Goal: Information Seeking & Learning: Understand process/instructions

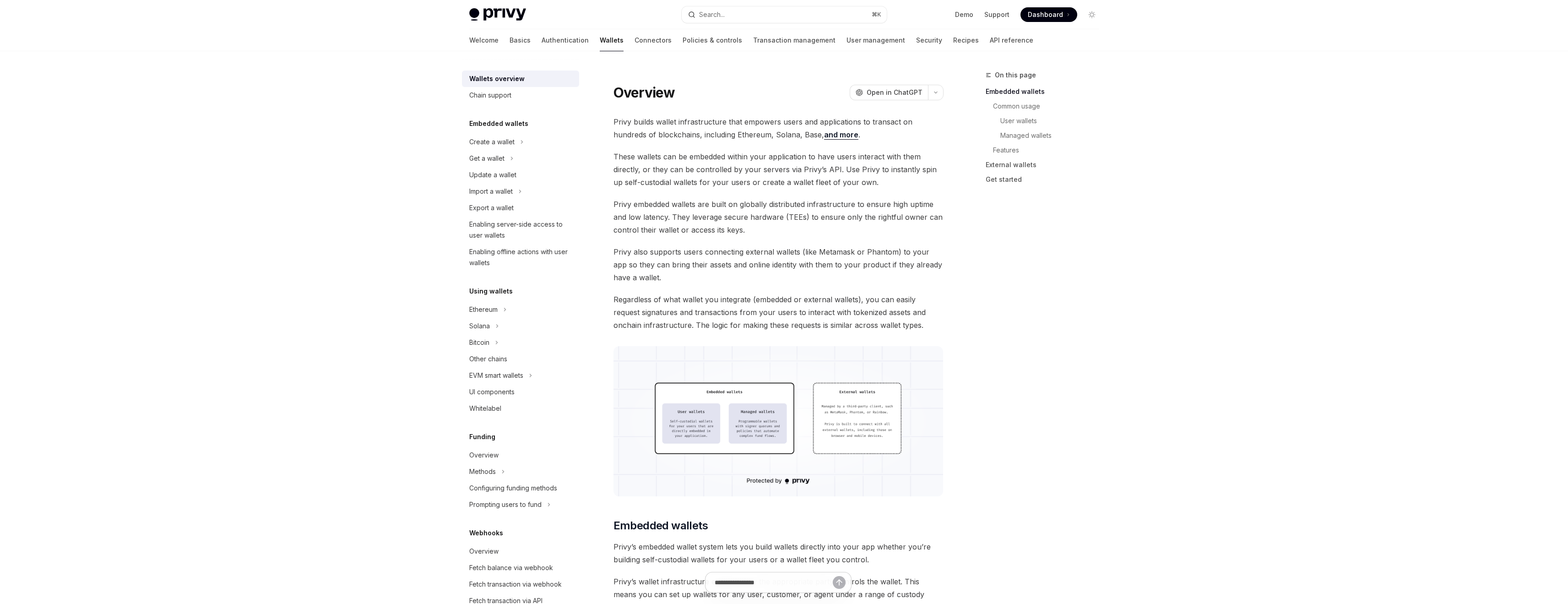
click at [976, 43] on div "Welcome Basics Authentication Wallets Connectors Policies & controls Transactio…" at bounding box center [784, 40] width 674 height 22
click at [990, 37] on link "API reference" at bounding box center [1011, 40] width 44 height 22
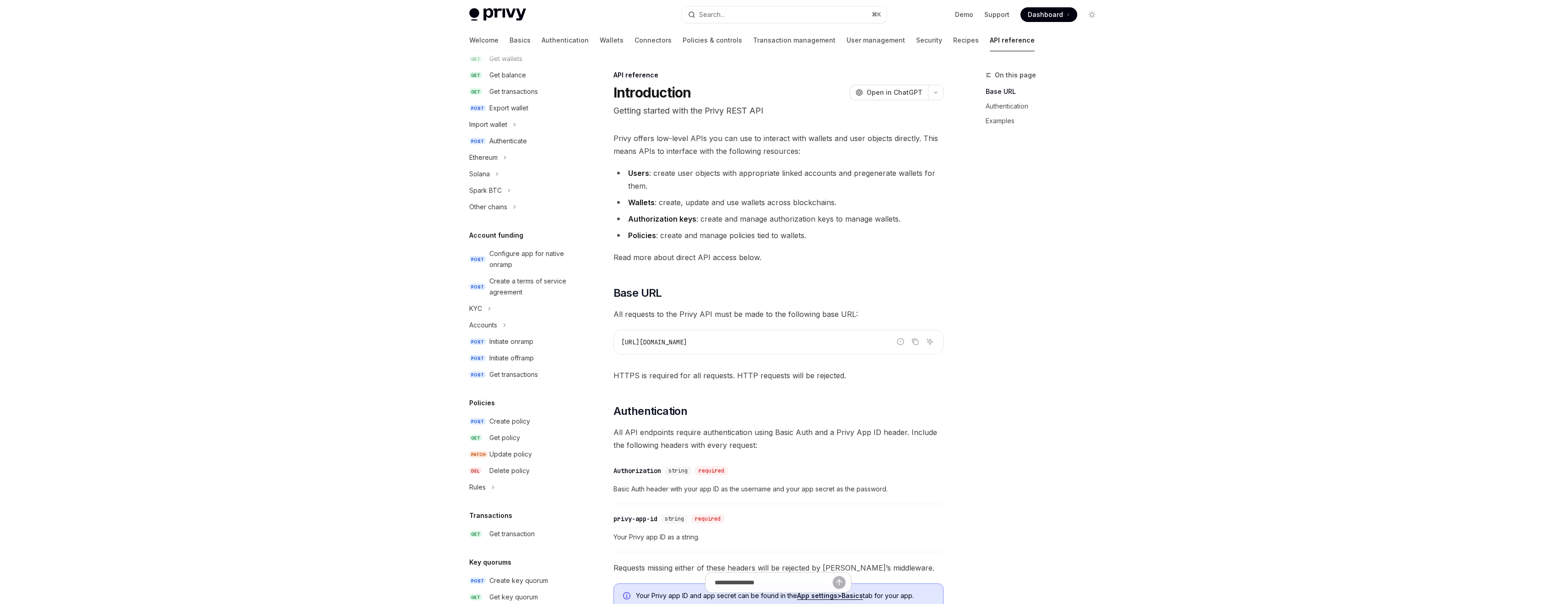
scroll to position [68, 0]
click at [508, 246] on button "Ethereum" at bounding box center [520, 249] width 118 height 16
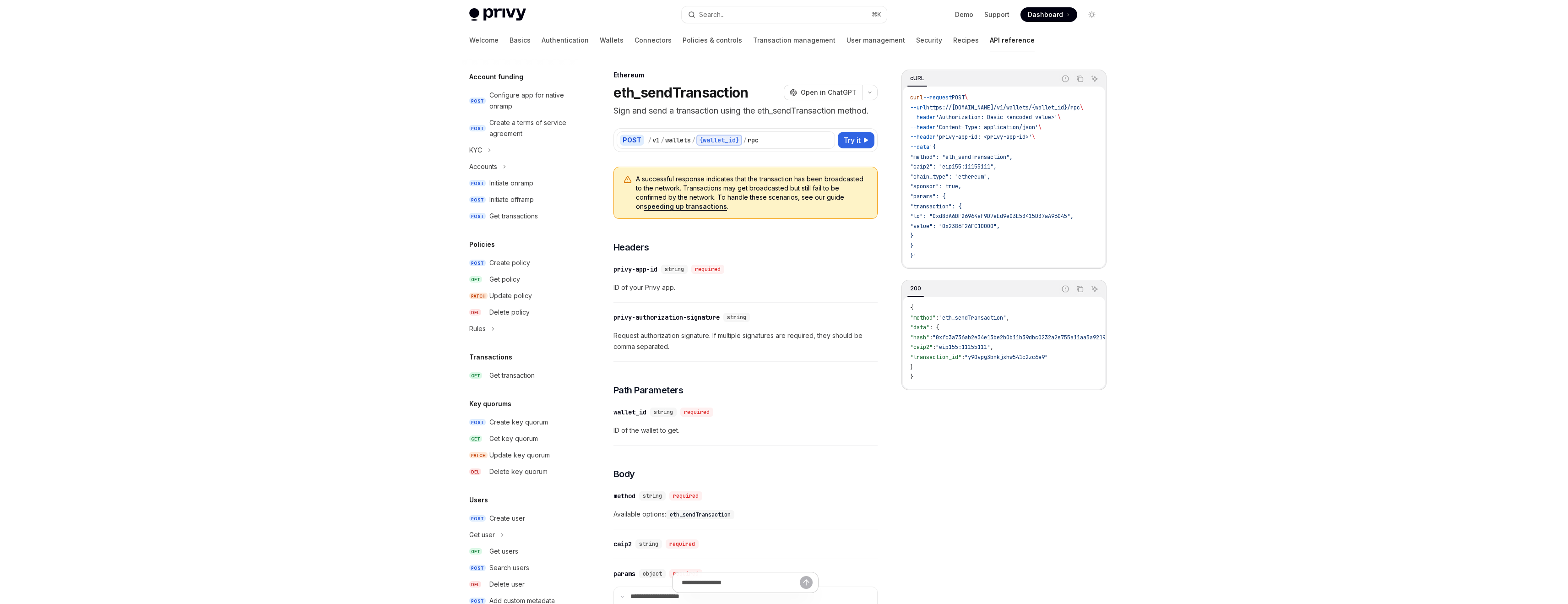
scroll to position [419, 0]
click at [491, 146] on button "KYC" at bounding box center [520, 149] width 118 height 16
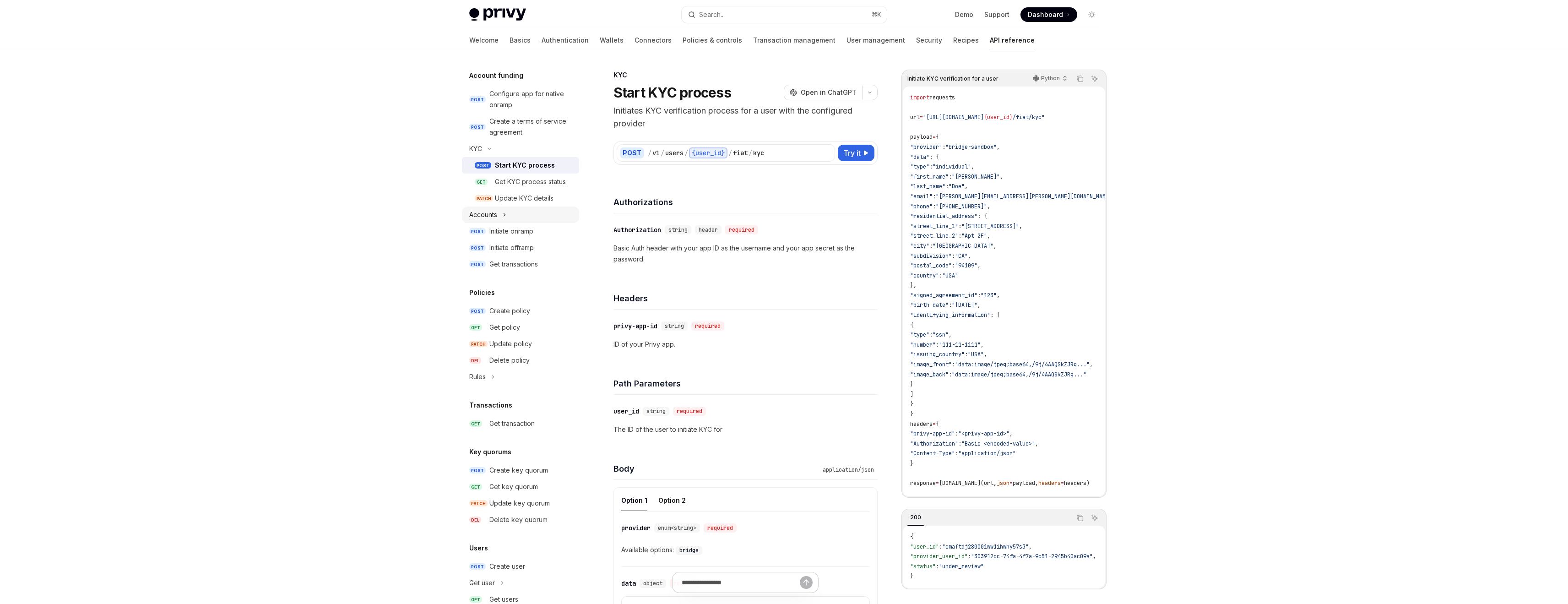
click at [504, 213] on icon "Toggle Accounts section" at bounding box center [504, 214] width 2 height 3
type textarea "*"
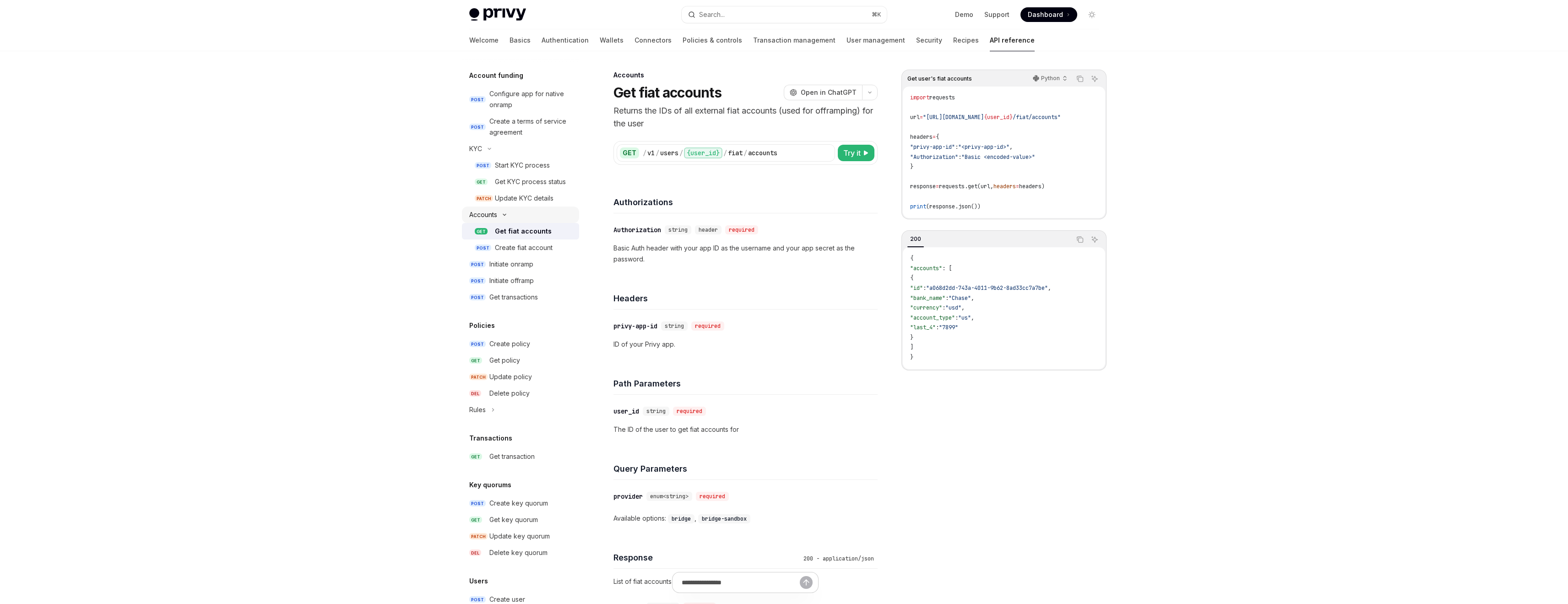
click at [504, 213] on icon "Toggle Accounts section" at bounding box center [504, 215] width 11 height 4
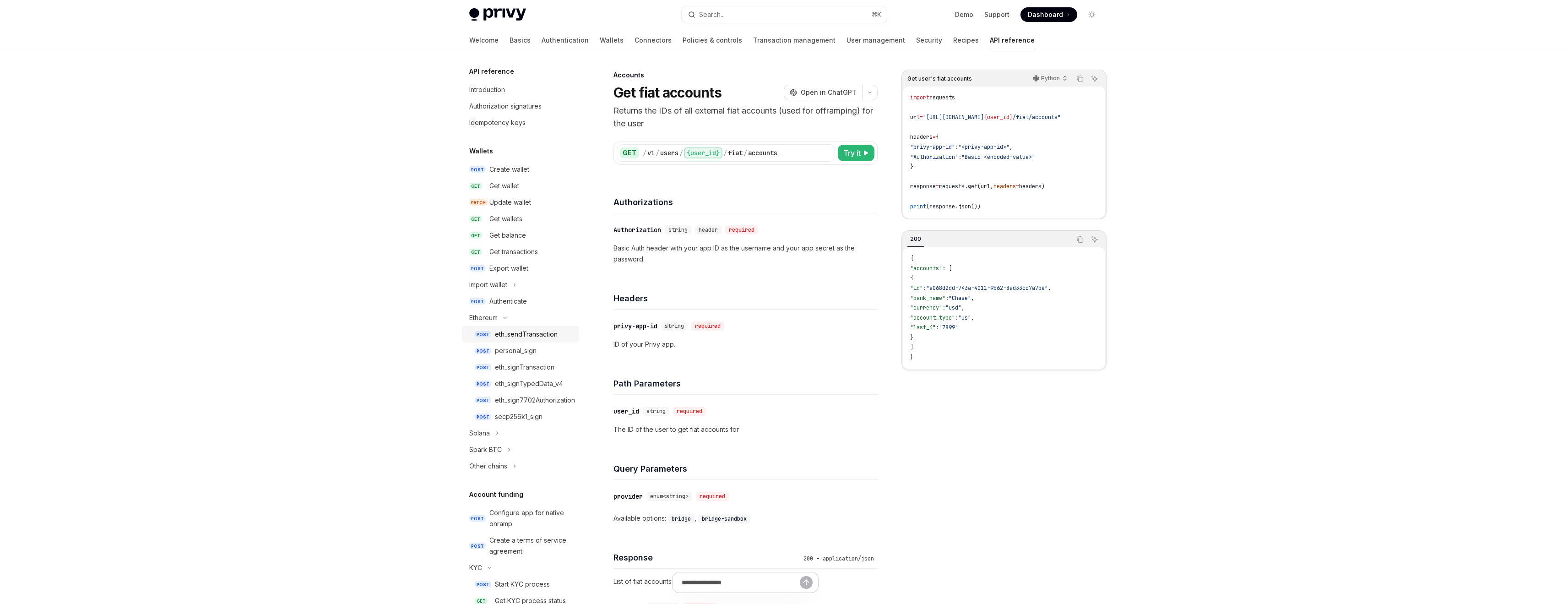
click at [501, 332] on div "eth_sendTransaction" at bounding box center [526, 334] width 62 height 11
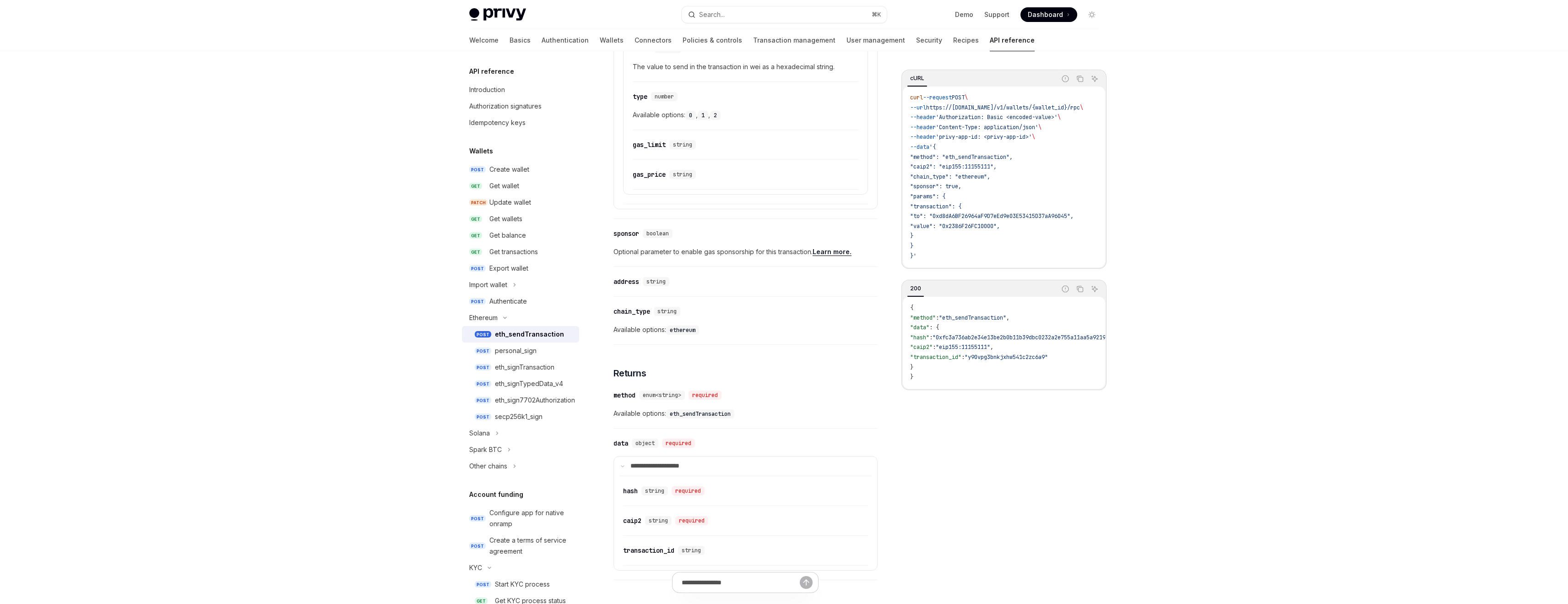
scroll to position [789, 0]
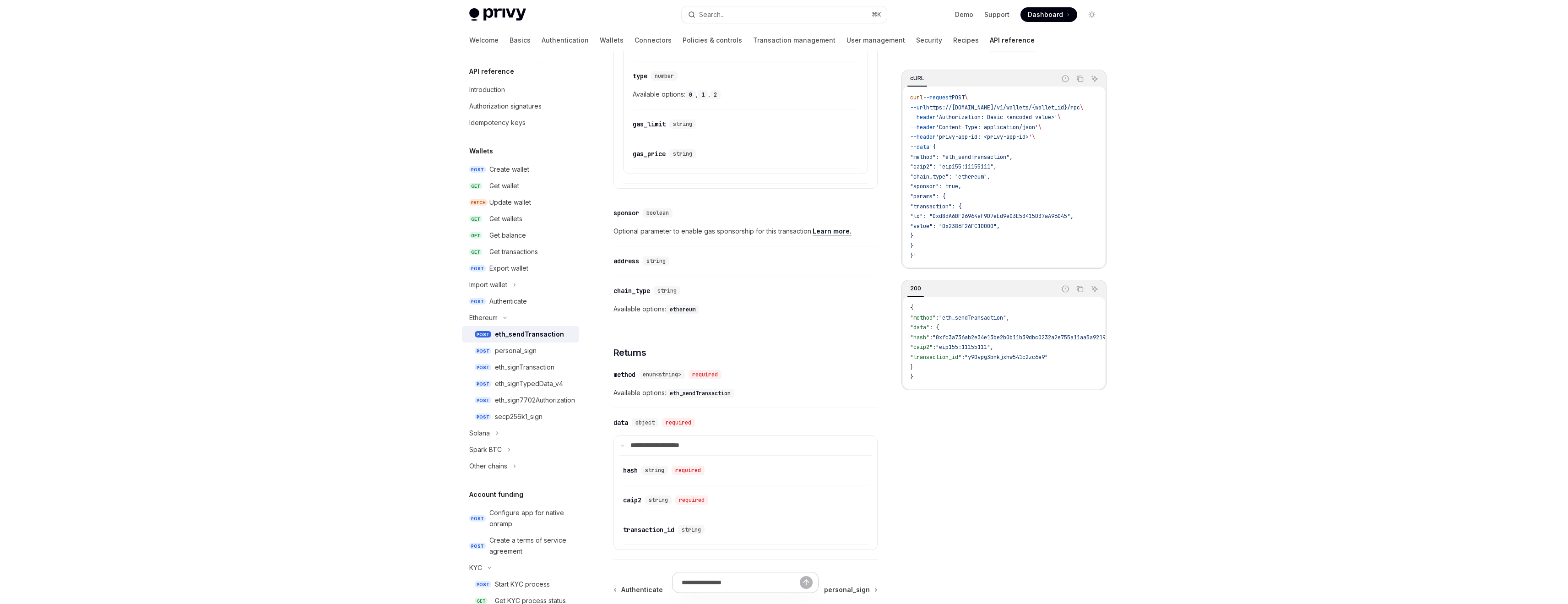
click at [840, 233] on link "Learn more." at bounding box center [832, 231] width 39 height 8
type textarea "*"
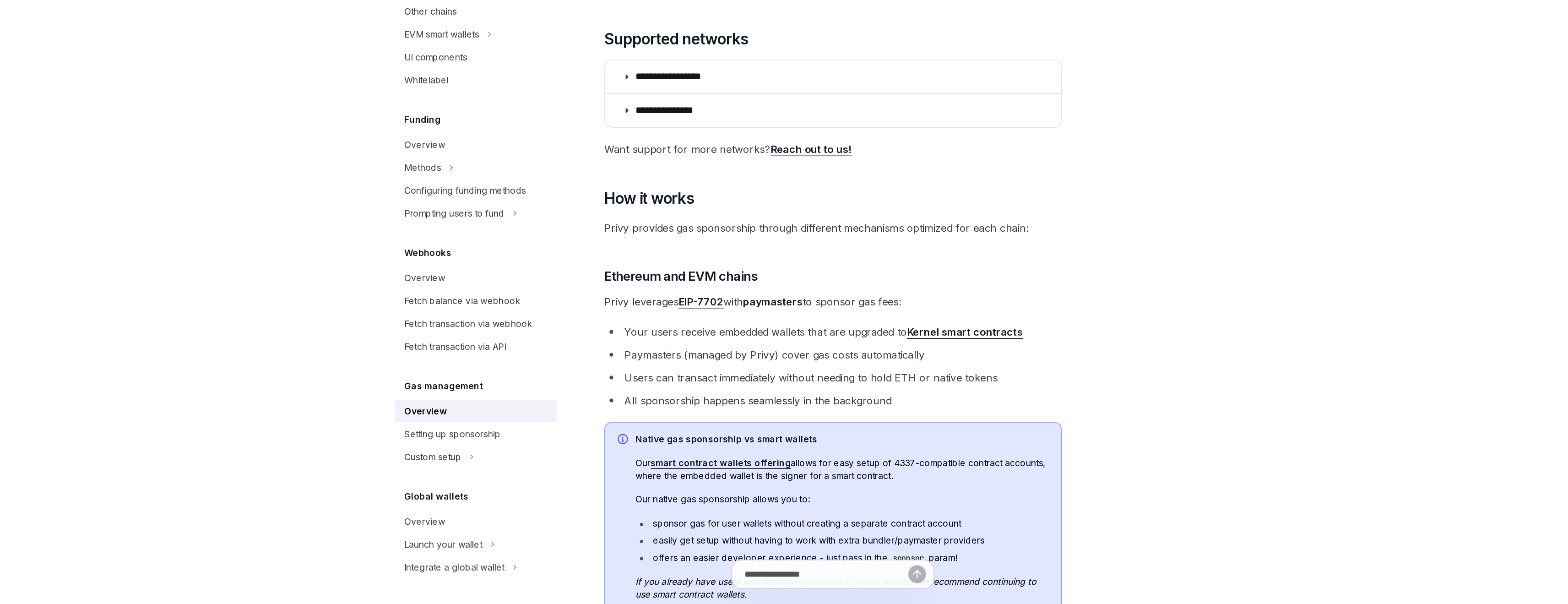
scroll to position [45, 0]
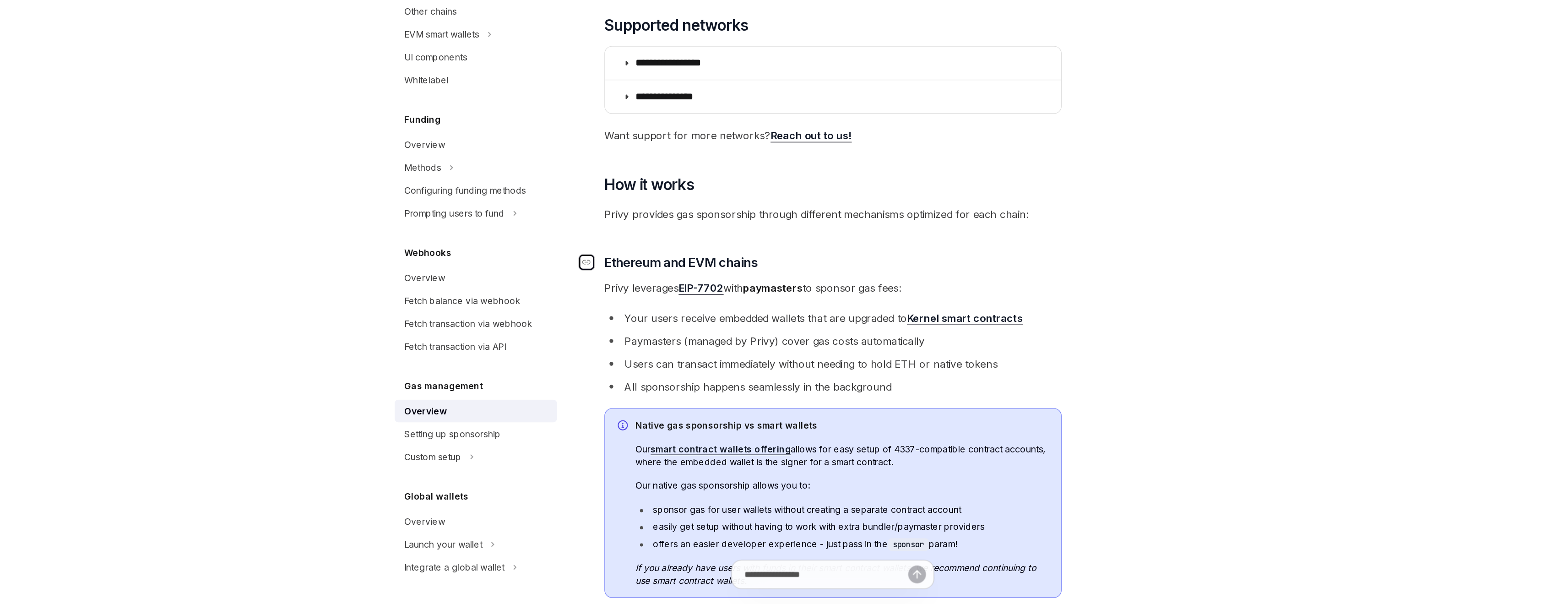
click at [602, 360] on div "Navigate to header" at bounding box center [600, 357] width 11 height 11
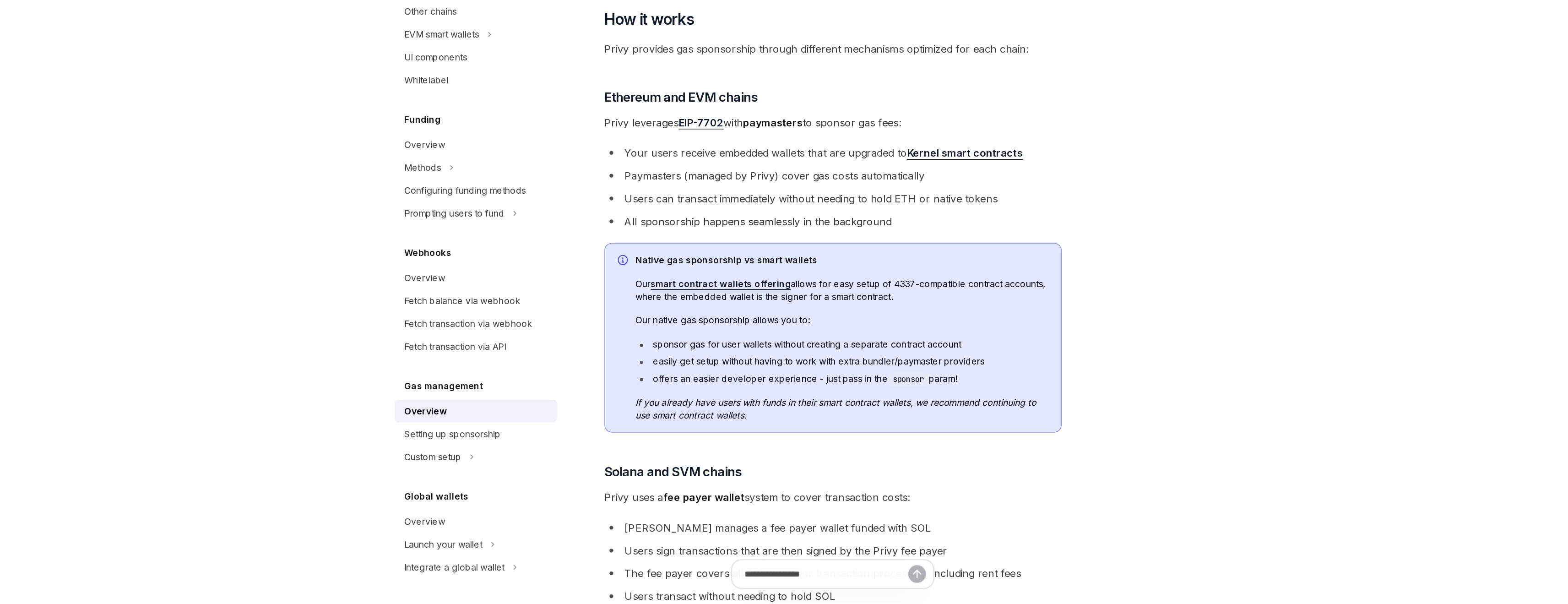
scroll to position [164, 0]
click at [598, 240] on icon "Navigate to header" at bounding box center [600, 238] width 6 height 5
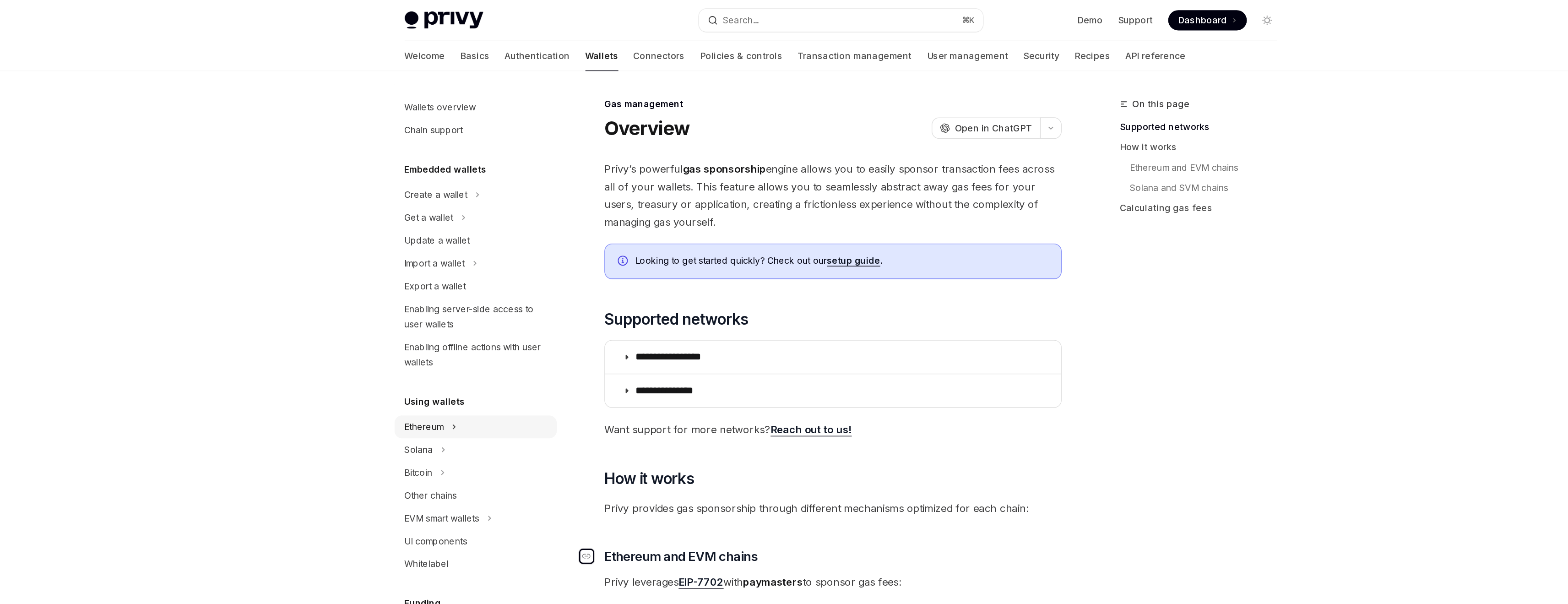
scroll to position [0, 0]
click at [502, 148] on button "Create a wallet" at bounding box center [520, 142] width 118 height 16
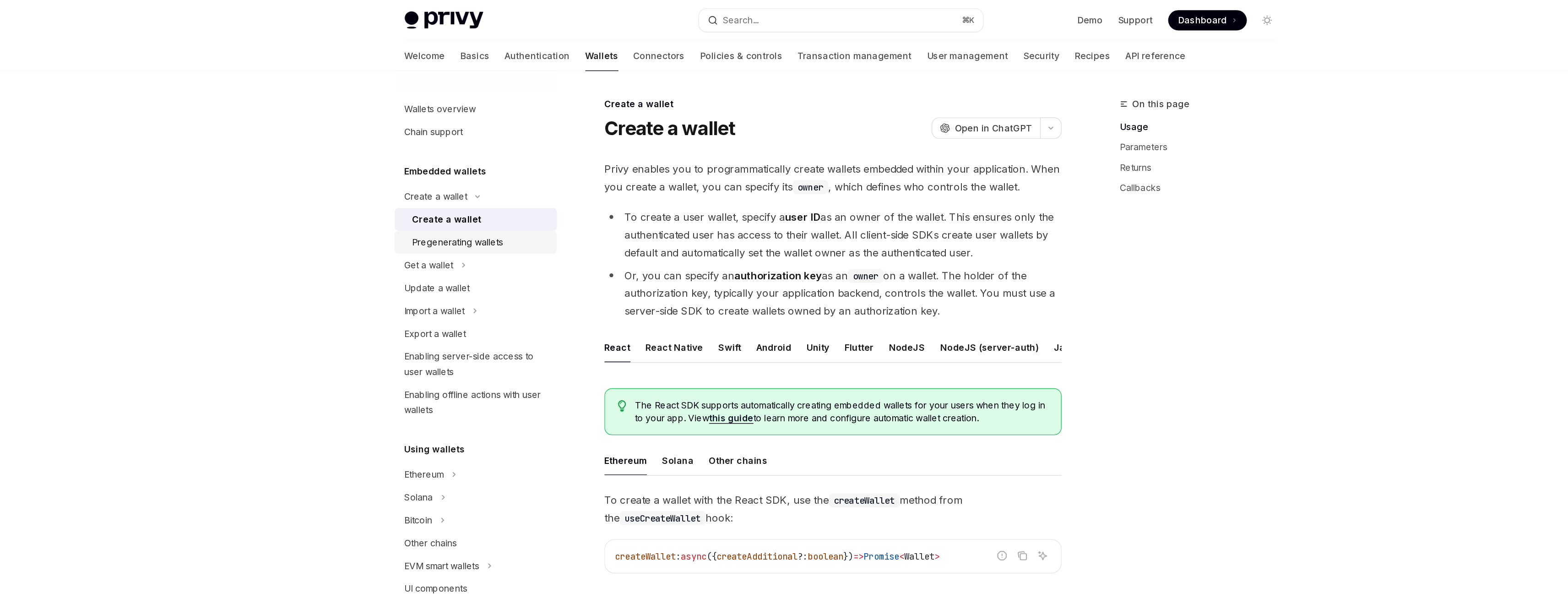
click at [502, 170] on div "Pregenerating wallets" at bounding box center [508, 175] width 66 height 11
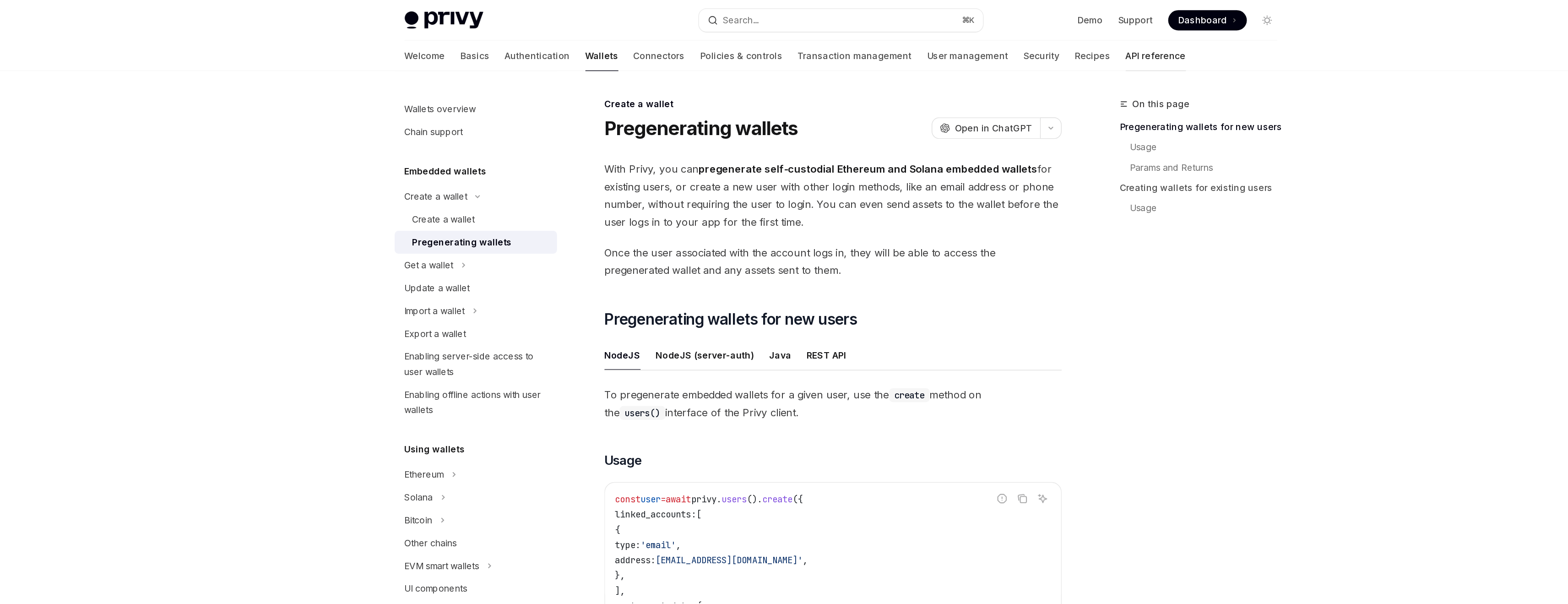
click at [990, 46] on link "API reference" at bounding box center [1011, 40] width 44 height 22
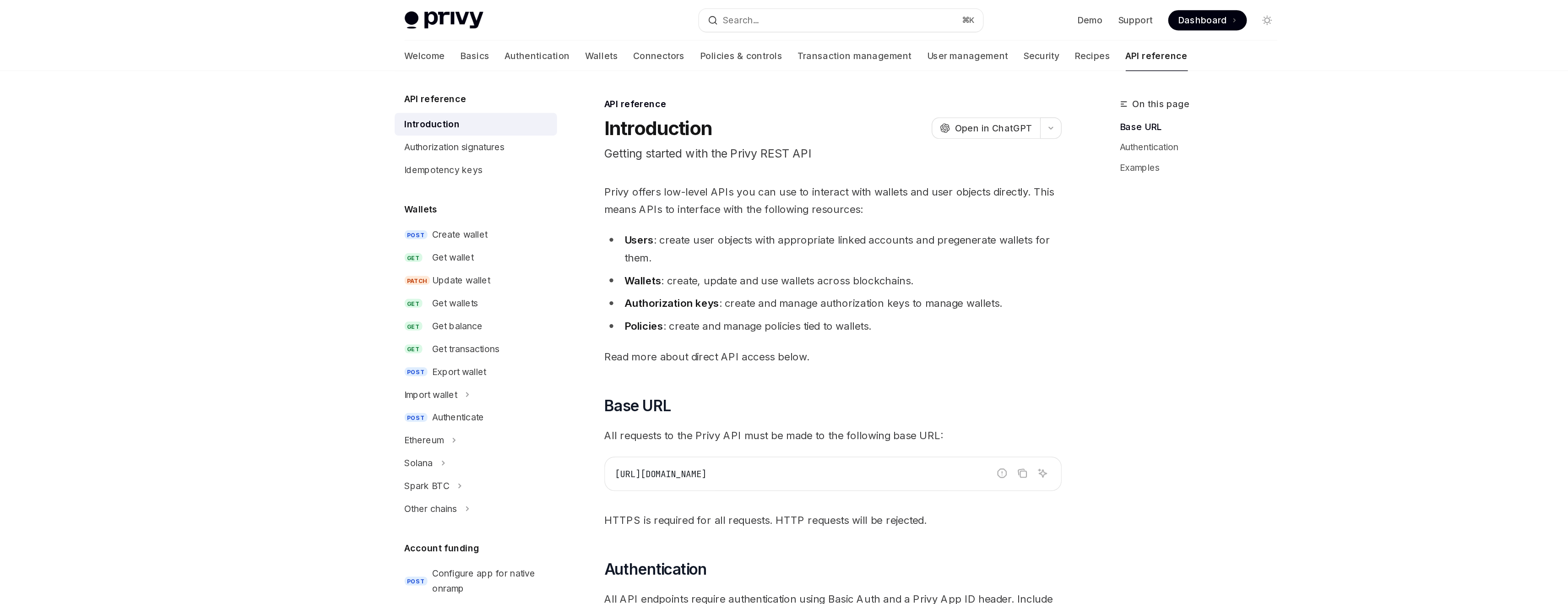
type textarea "*"
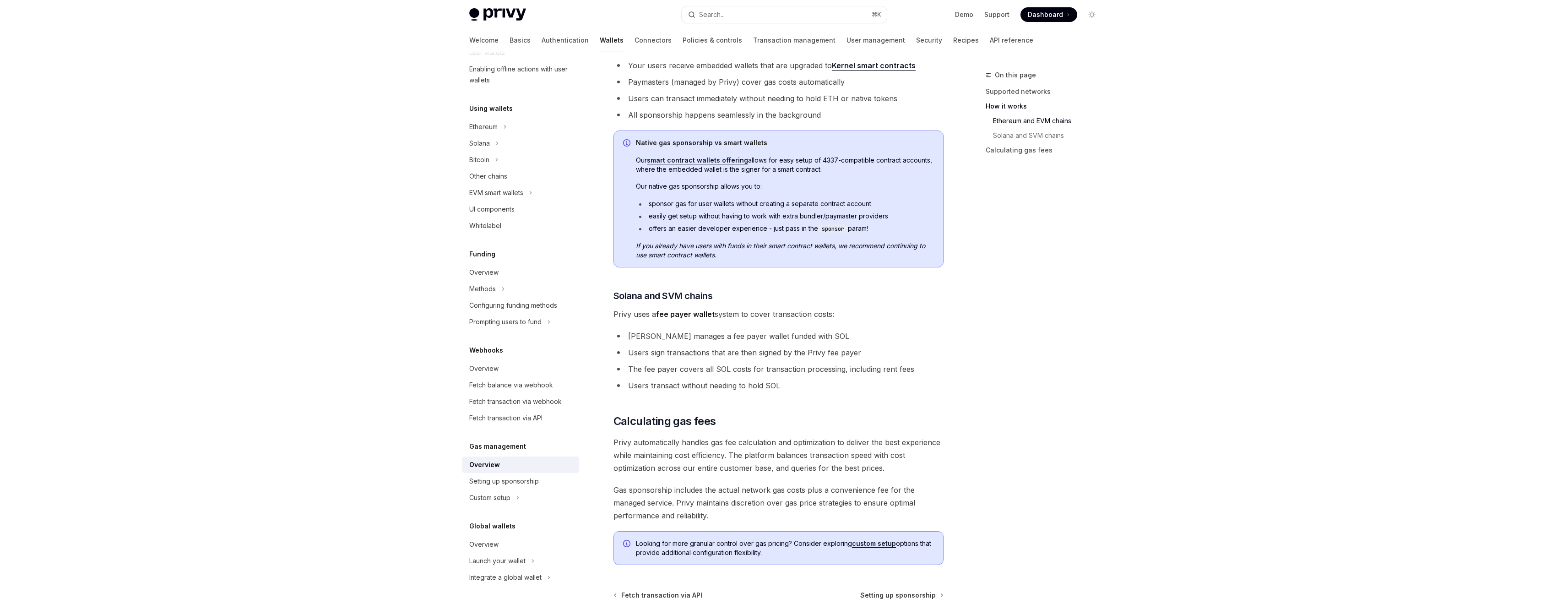
scroll to position [486, 0]
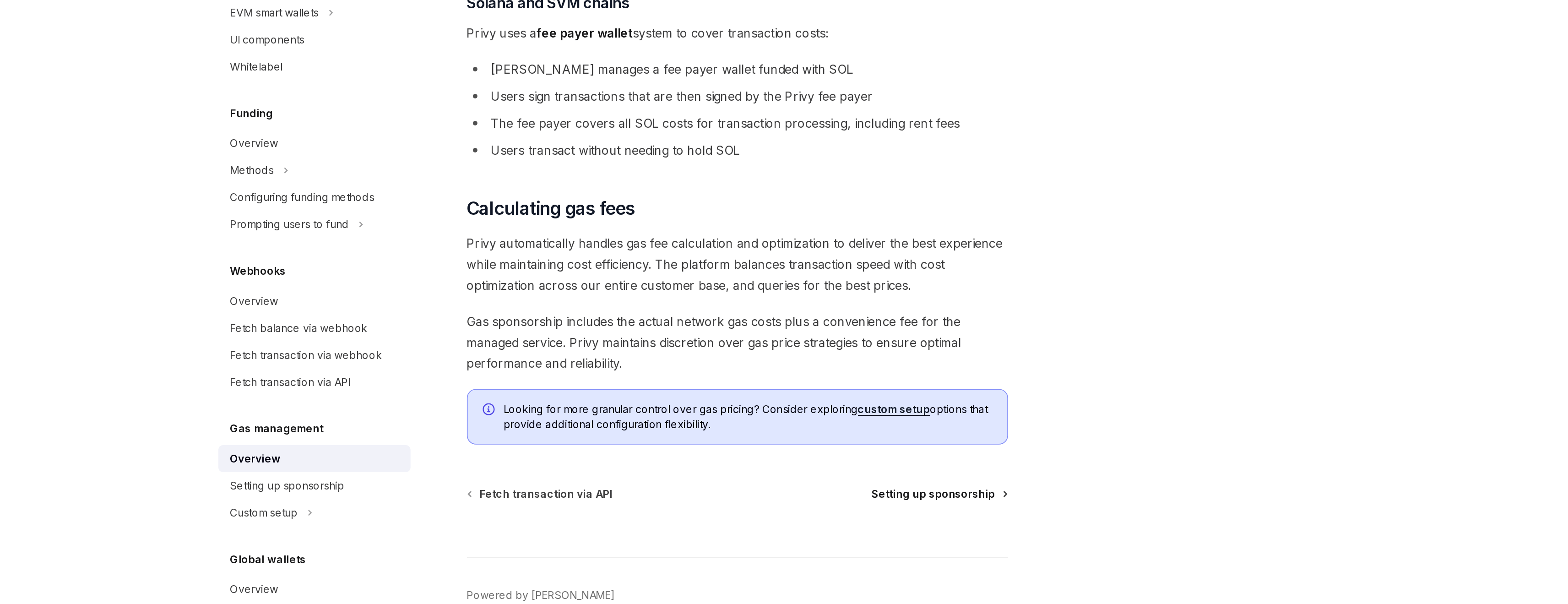
click at [878, 489] on span "Setting up sponsorship" at bounding box center [898, 486] width 76 height 9
type textarea "*"
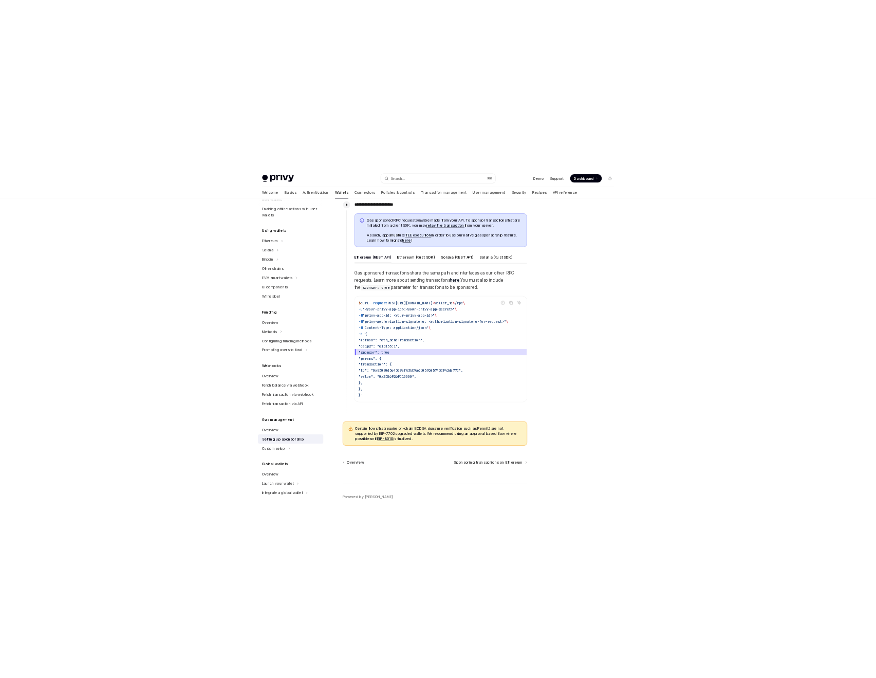
scroll to position [549, 0]
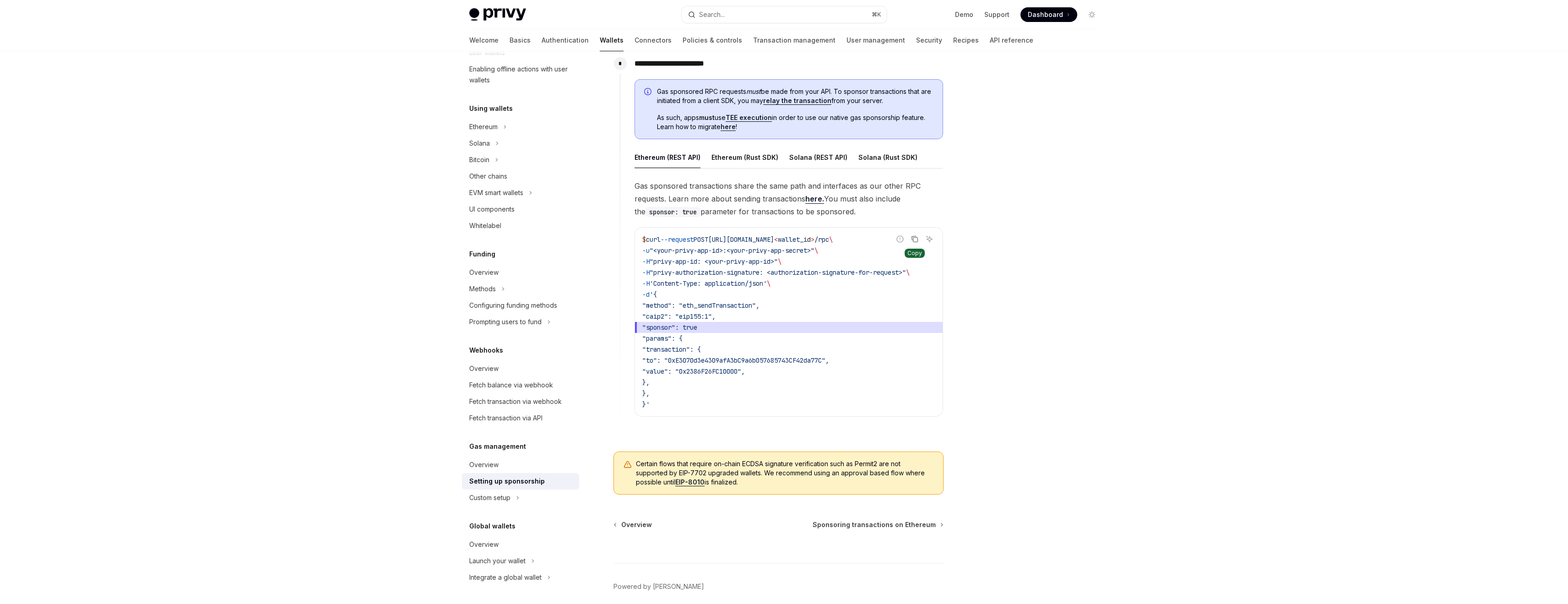
click at [913, 237] on icon "Copy the contents from the code block" at bounding box center [915, 239] width 7 height 7
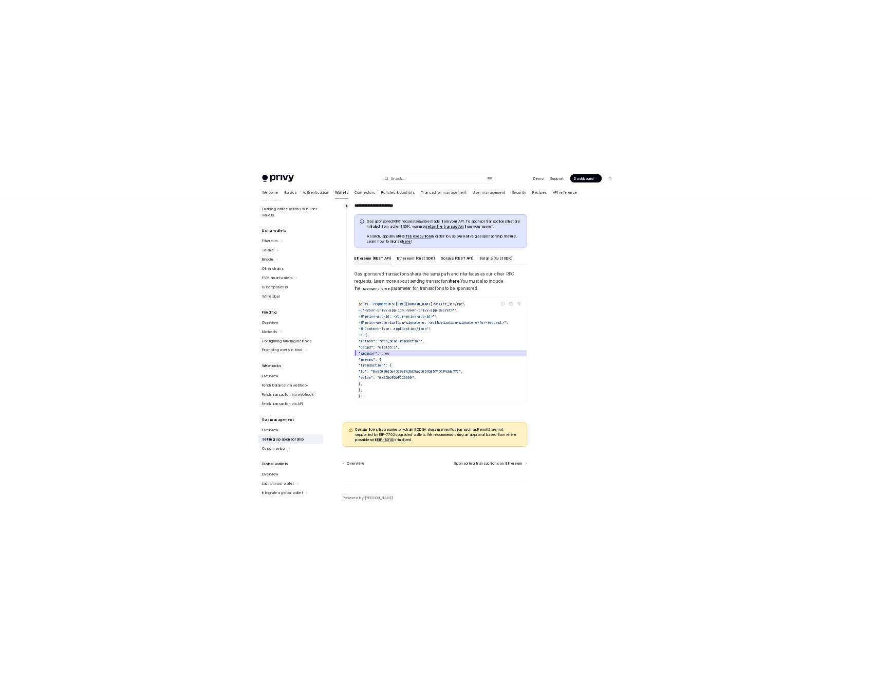
scroll to position [0, 0]
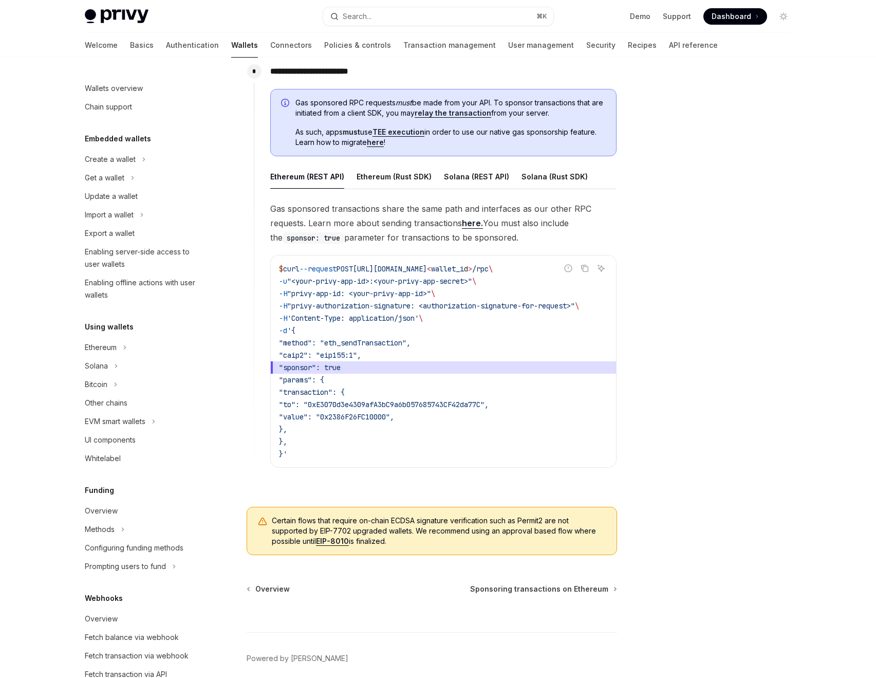
type textarea "*"
